Goal: Information Seeking & Learning: Learn about a topic

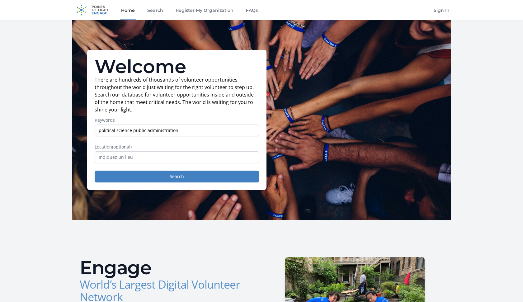
type input "political science public administration"
click at [192, 159] on input "text" at bounding box center [177, 157] width 165 height 12
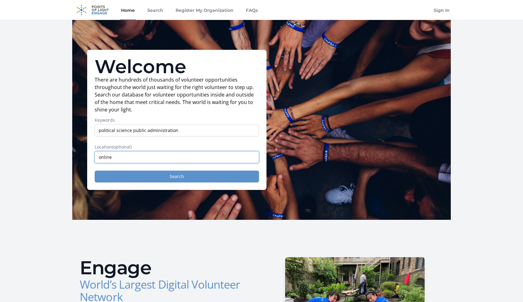
type input "online"
click at [185, 175] on button "Search" at bounding box center [177, 177] width 165 height 12
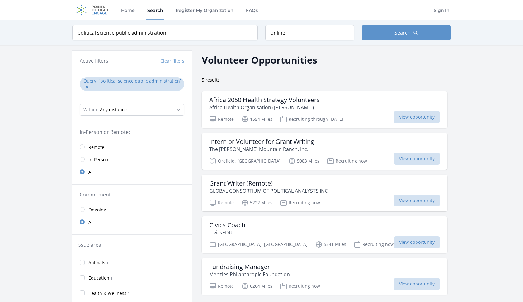
click at [83, 146] on input "radio" at bounding box center [82, 147] width 5 height 5
